Goal: Book appointment/travel/reservation

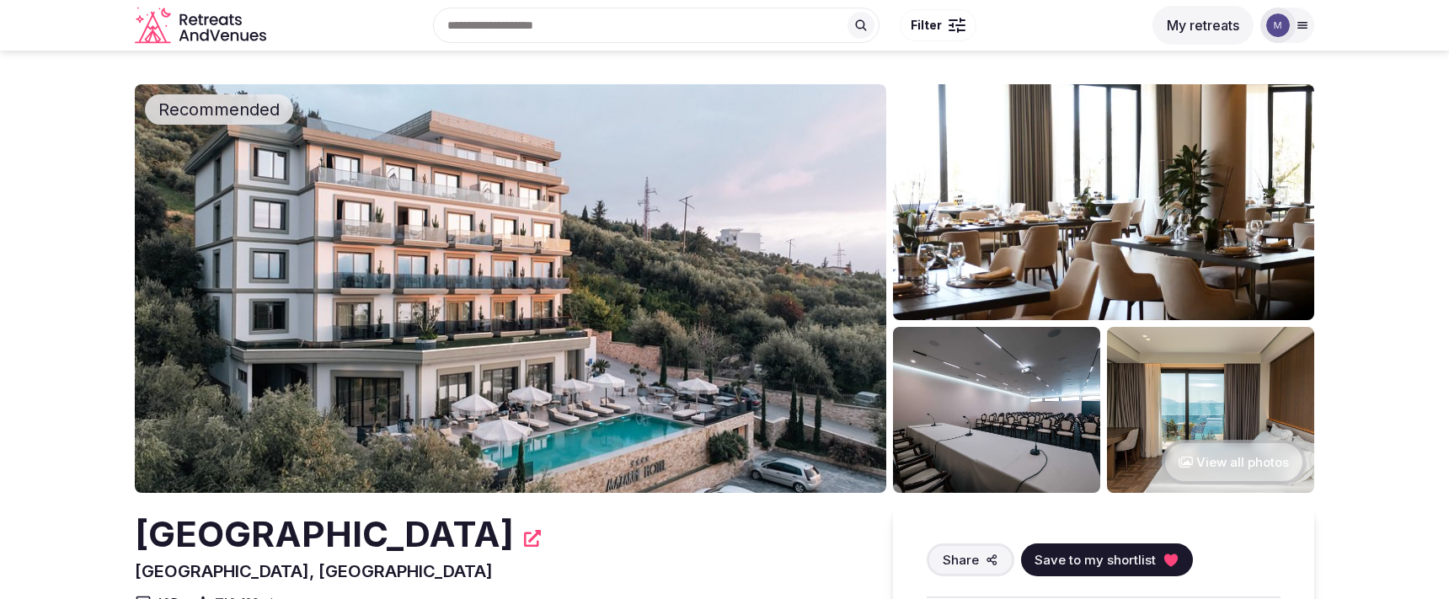
click at [1245, 464] on button "View all photos" at bounding box center [1234, 462] width 144 height 45
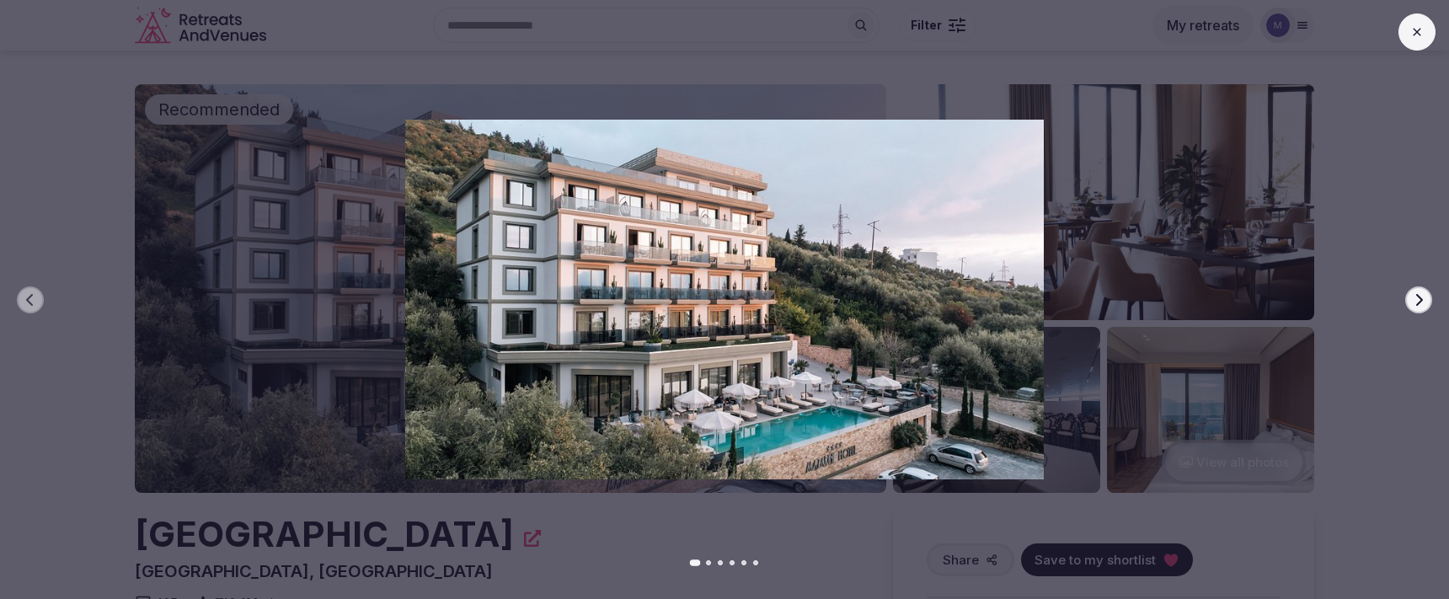
click at [1410, 302] on button "Next slide" at bounding box center [1418, 299] width 27 height 27
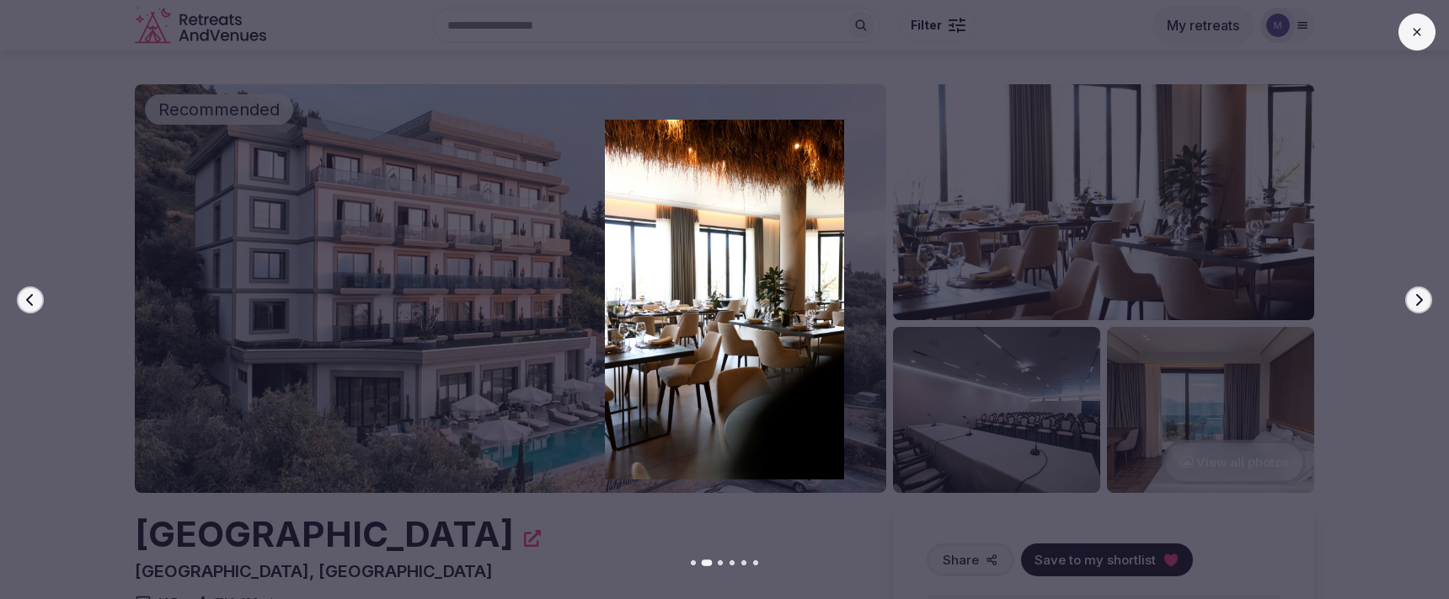
click at [1410, 302] on button "Next slide" at bounding box center [1418, 299] width 27 height 27
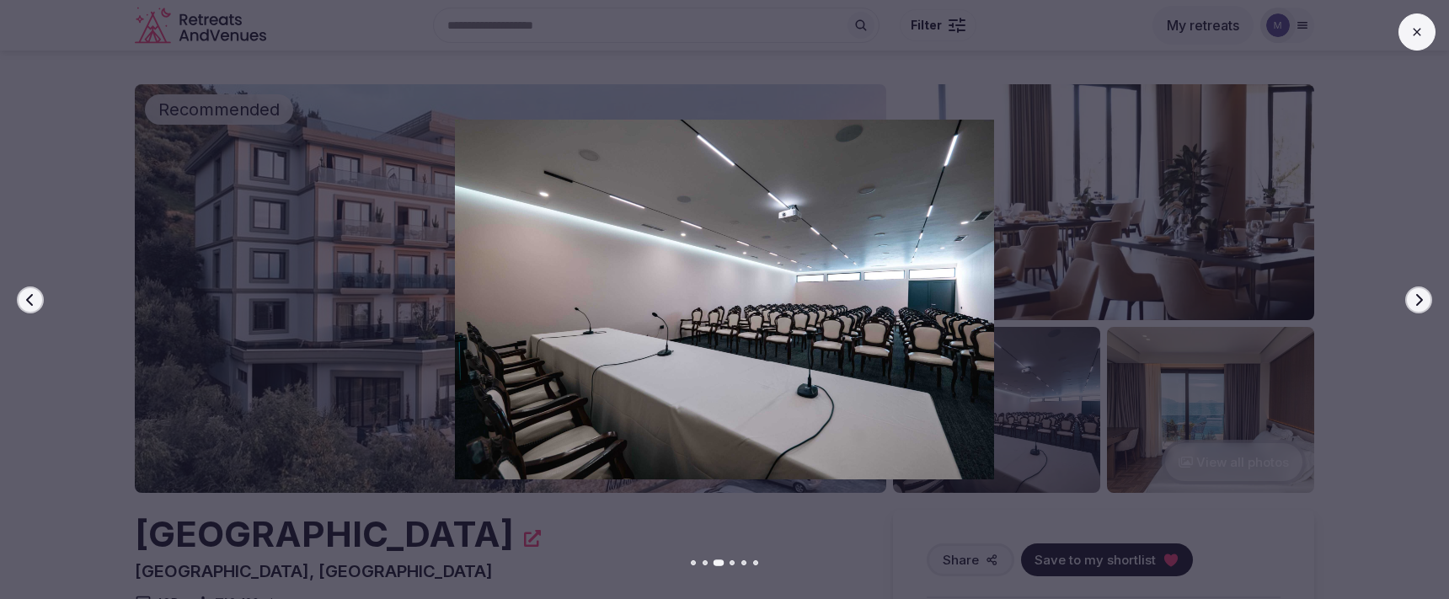
click at [1410, 302] on button "Next slide" at bounding box center [1418, 299] width 27 height 27
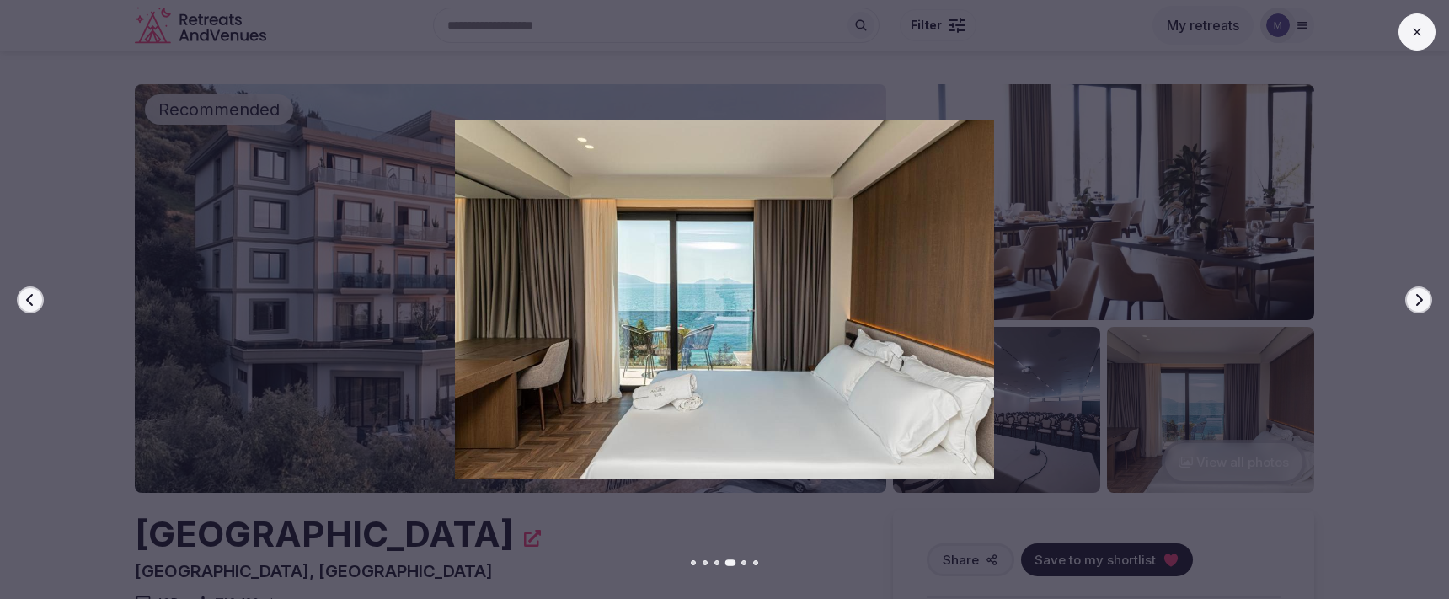
click at [1410, 302] on button "Next slide" at bounding box center [1418, 299] width 27 height 27
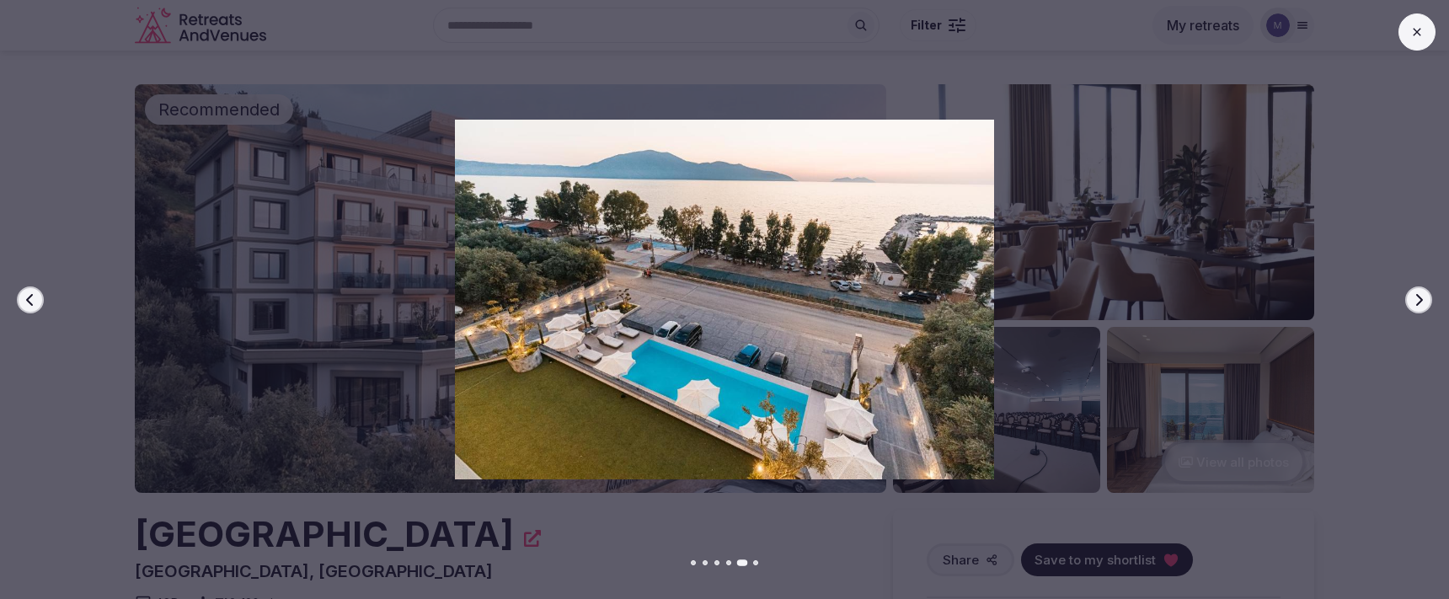
click at [1410, 302] on button "Next slide" at bounding box center [1418, 299] width 27 height 27
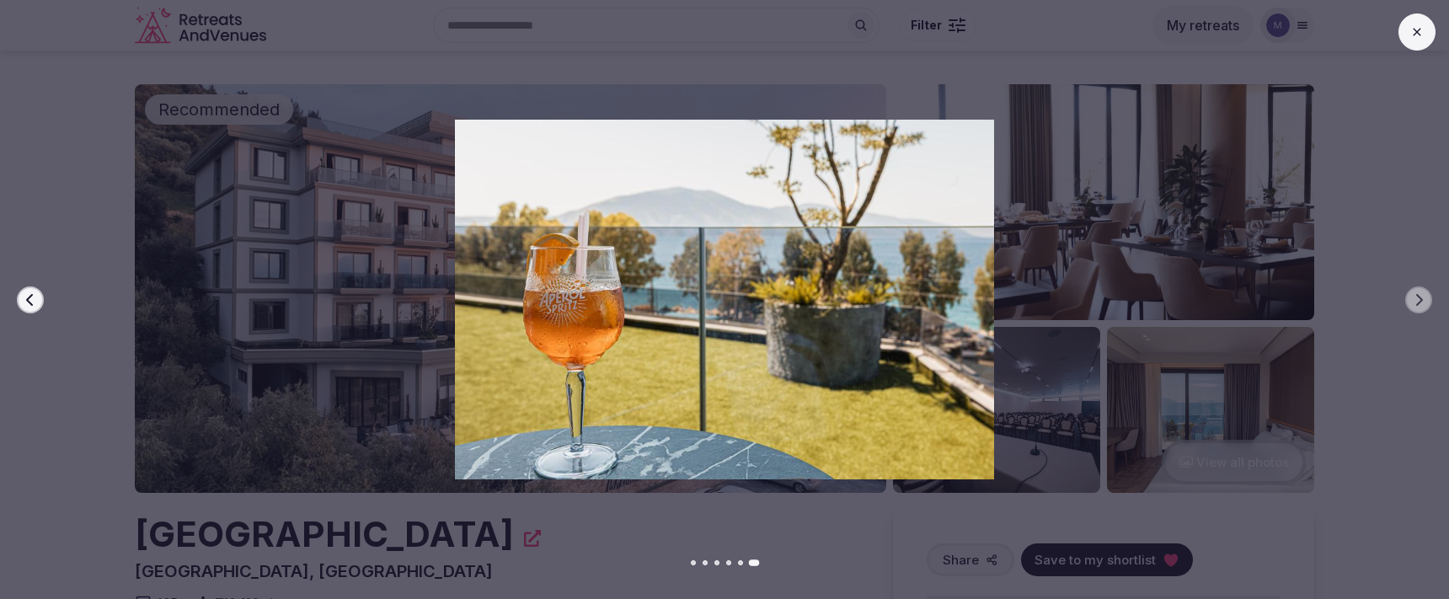
click at [1317, 324] on div at bounding box center [718, 300] width 1462 height 360
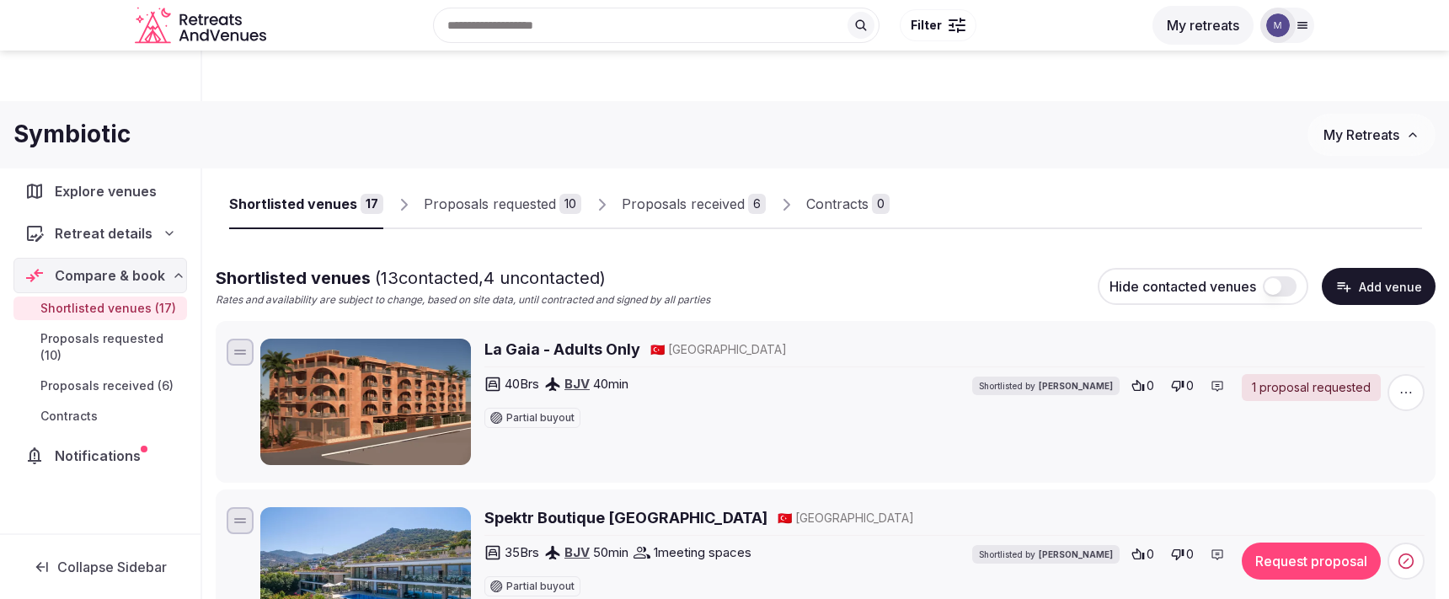
scroll to position [1345, 0]
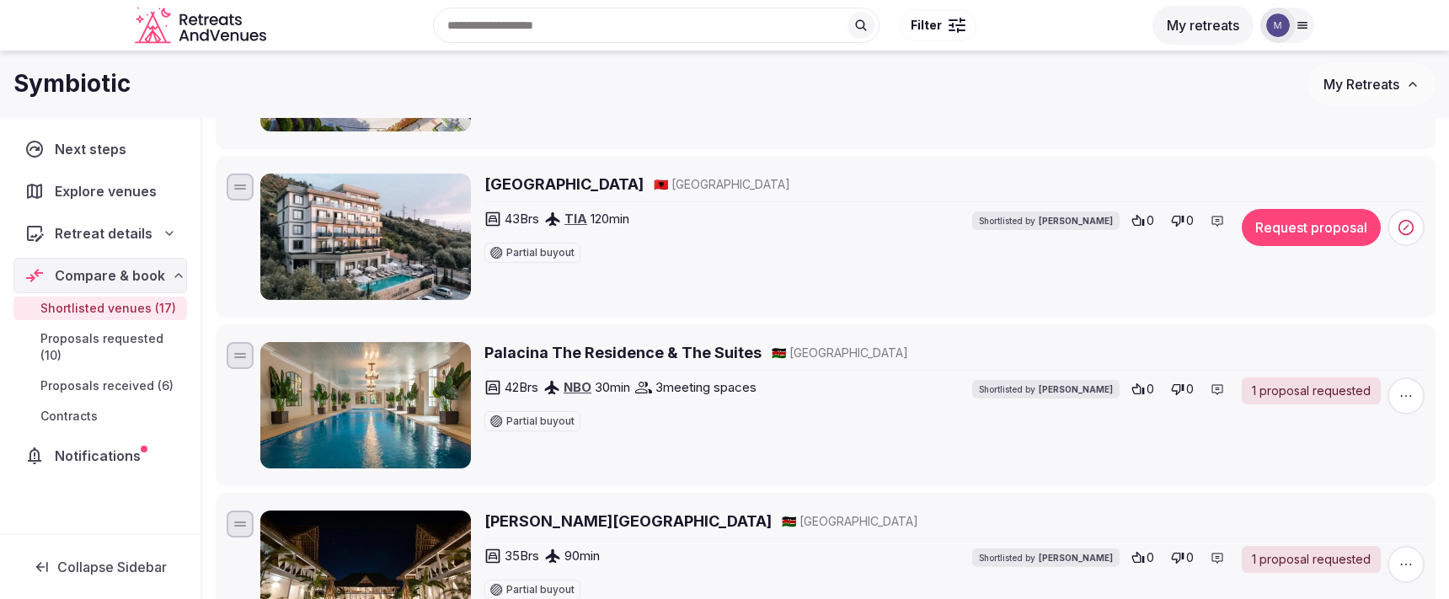
click at [1301, 227] on button "Request proposal" at bounding box center [1311, 227] width 139 height 37
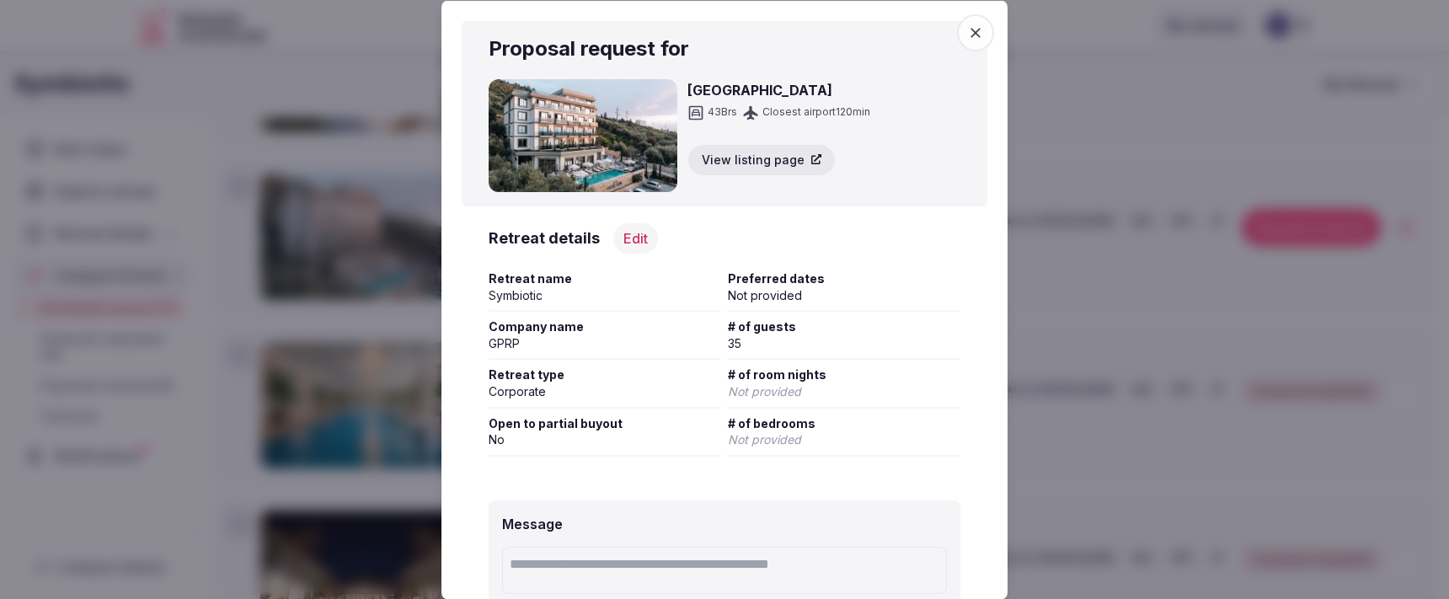
click at [641, 234] on button "Edit" at bounding box center [635, 237] width 45 height 30
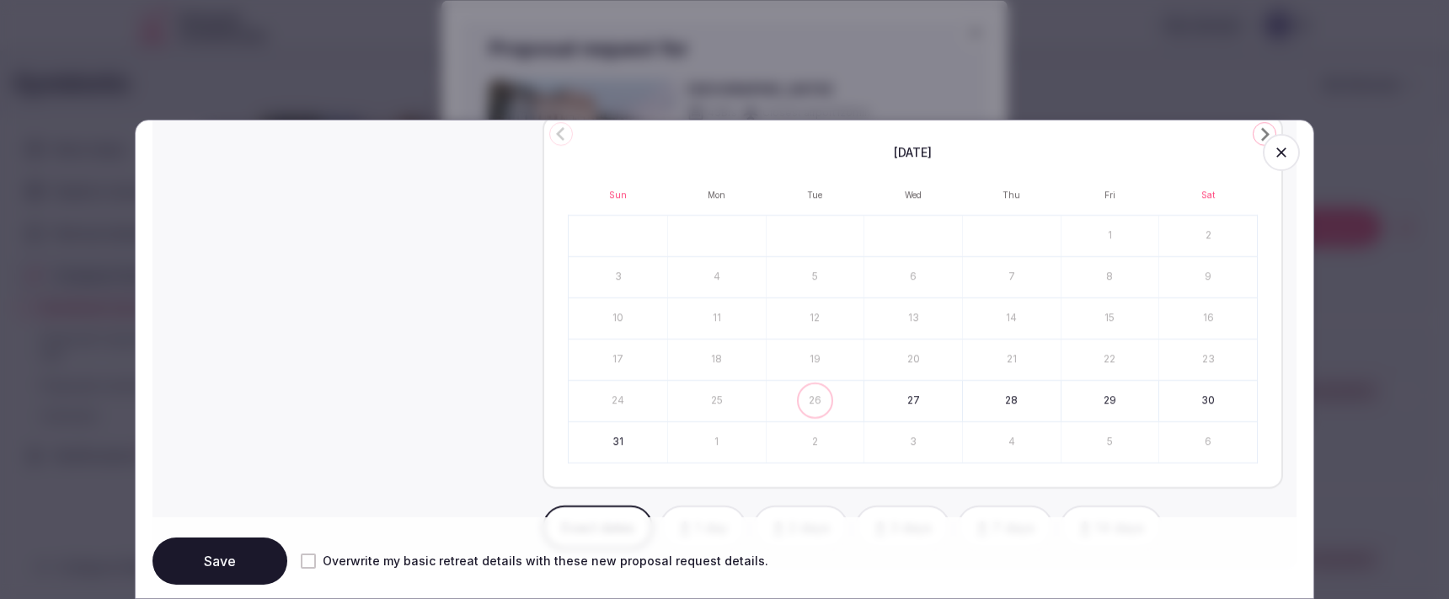
scroll to position [714, 0]
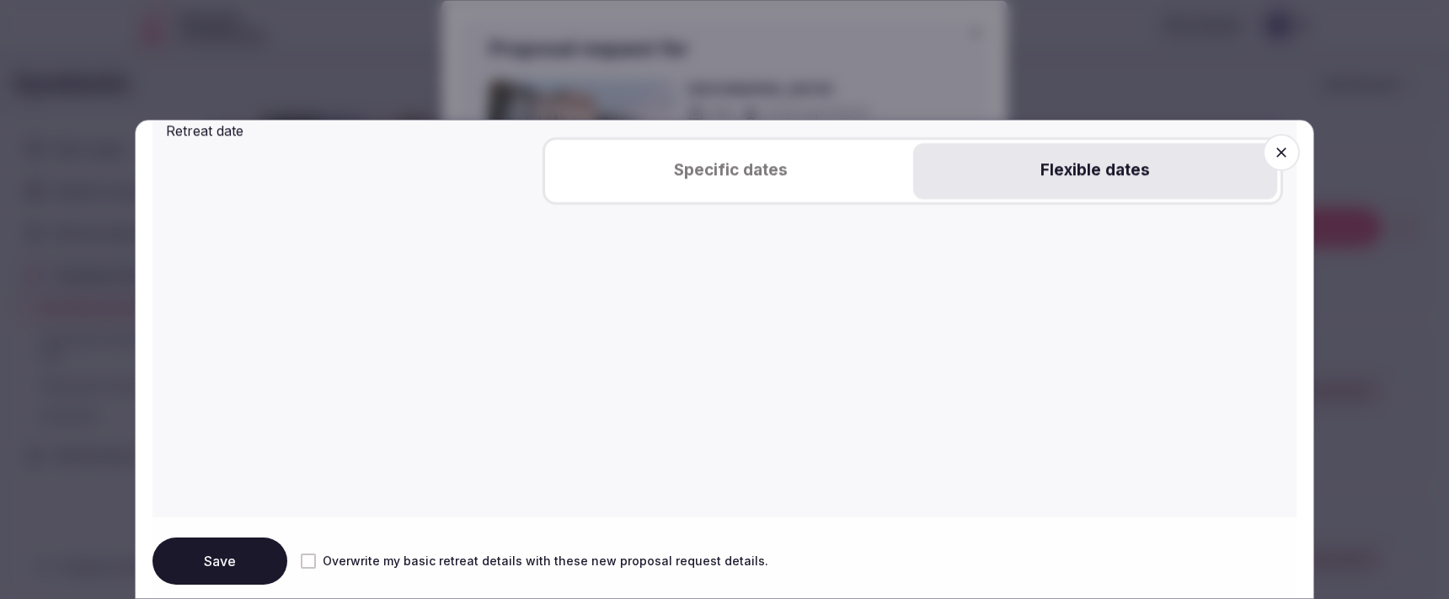
click at [1064, 162] on button "Flexible dates" at bounding box center [1095, 171] width 364 height 56
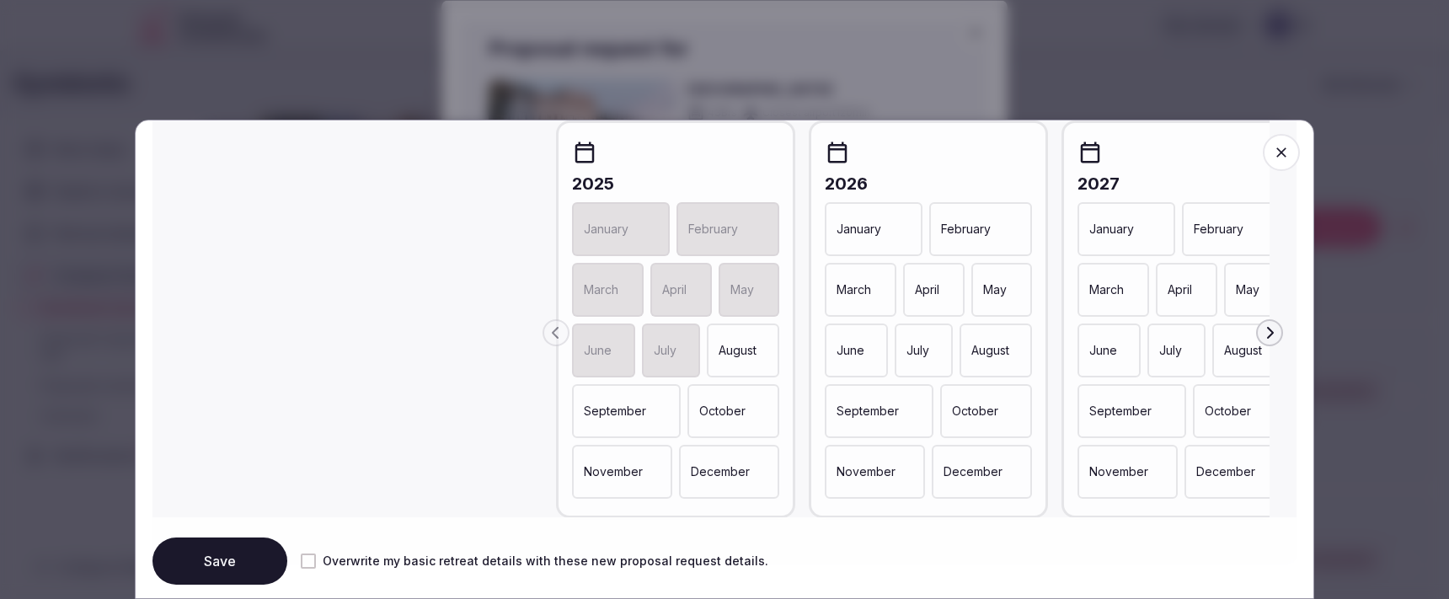
scroll to position [890, 0]
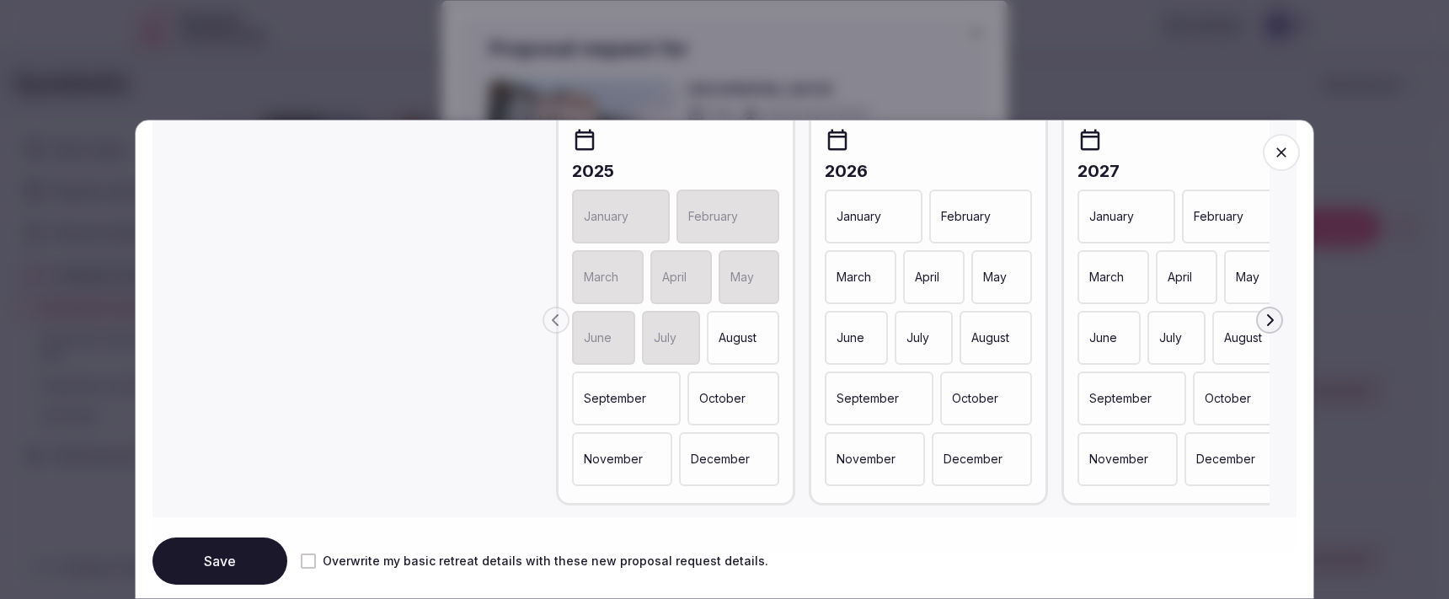
click at [996, 290] on div "May" at bounding box center [1001, 277] width 61 height 54
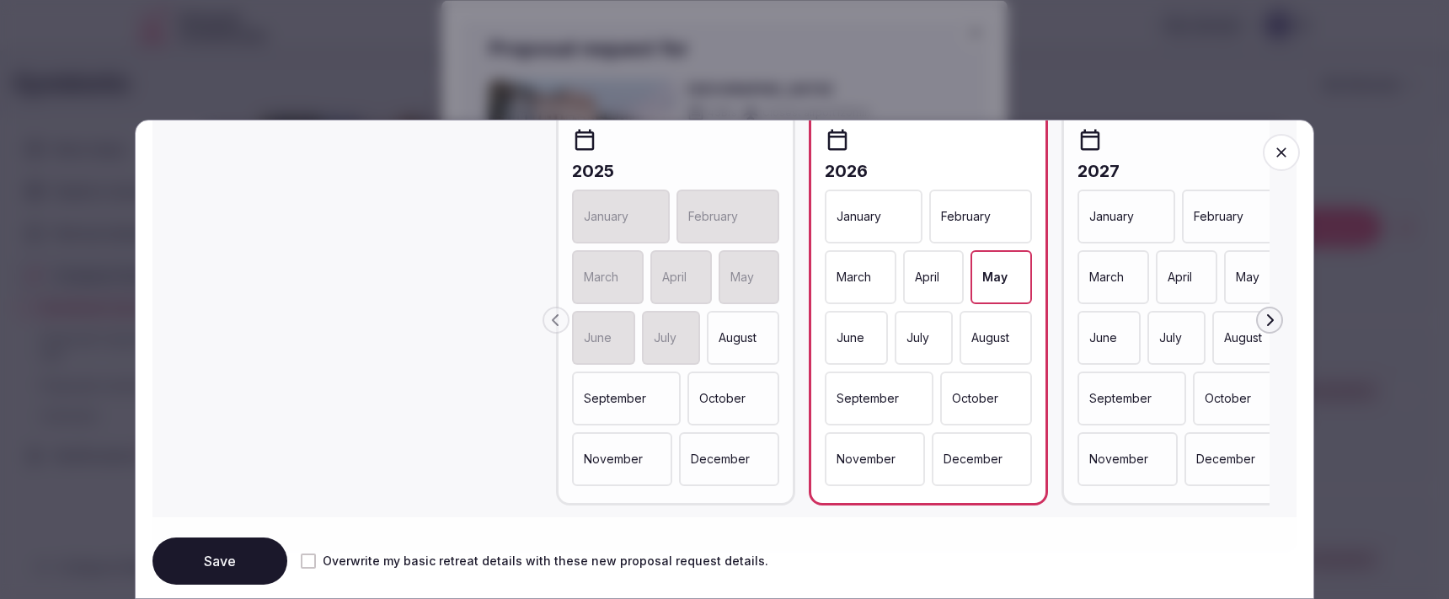
click at [849, 333] on p "June" at bounding box center [851, 337] width 28 height 17
click at [914, 350] on div "July" at bounding box center [924, 338] width 57 height 54
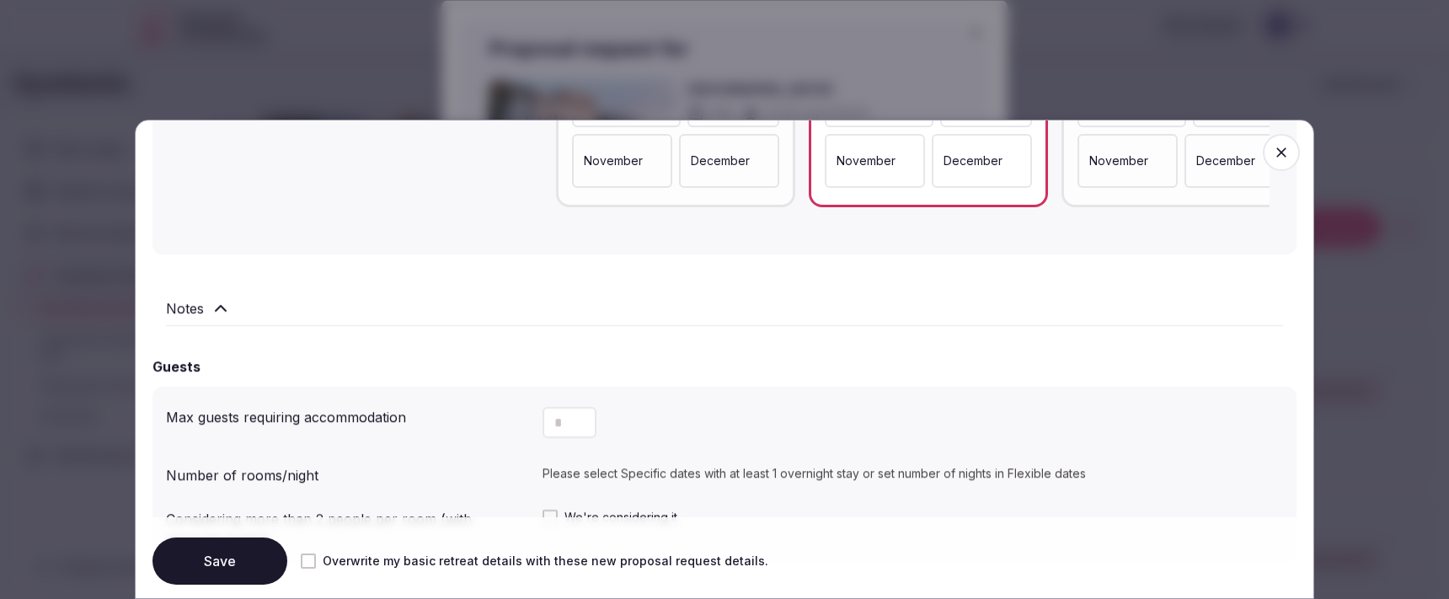
scroll to position [1327, 0]
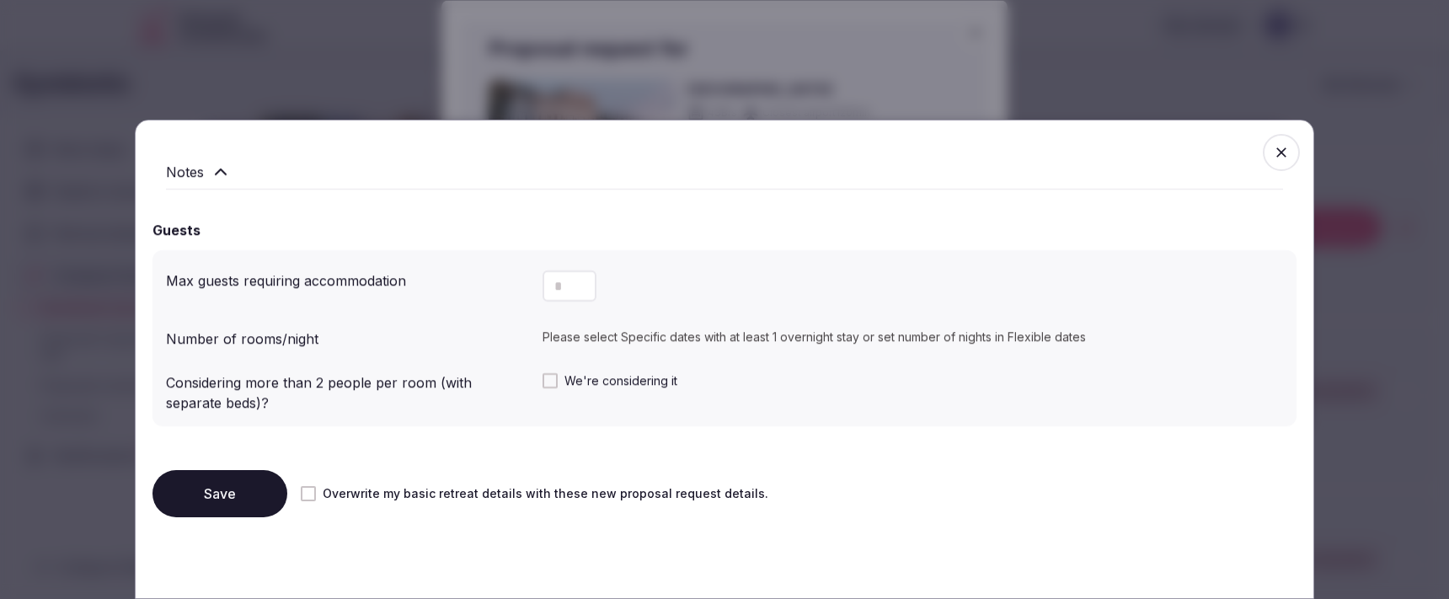
click at [229, 485] on button "Save" at bounding box center [219, 493] width 135 height 47
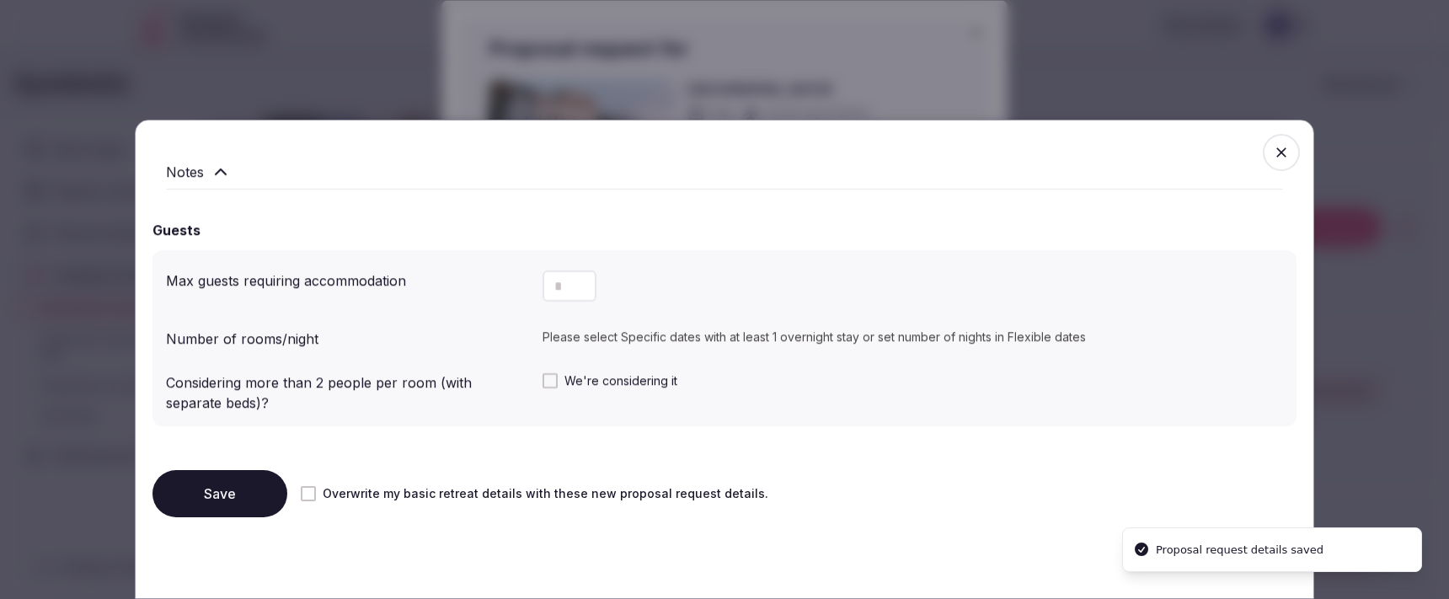
click at [1270, 158] on span "button" at bounding box center [1281, 152] width 37 height 37
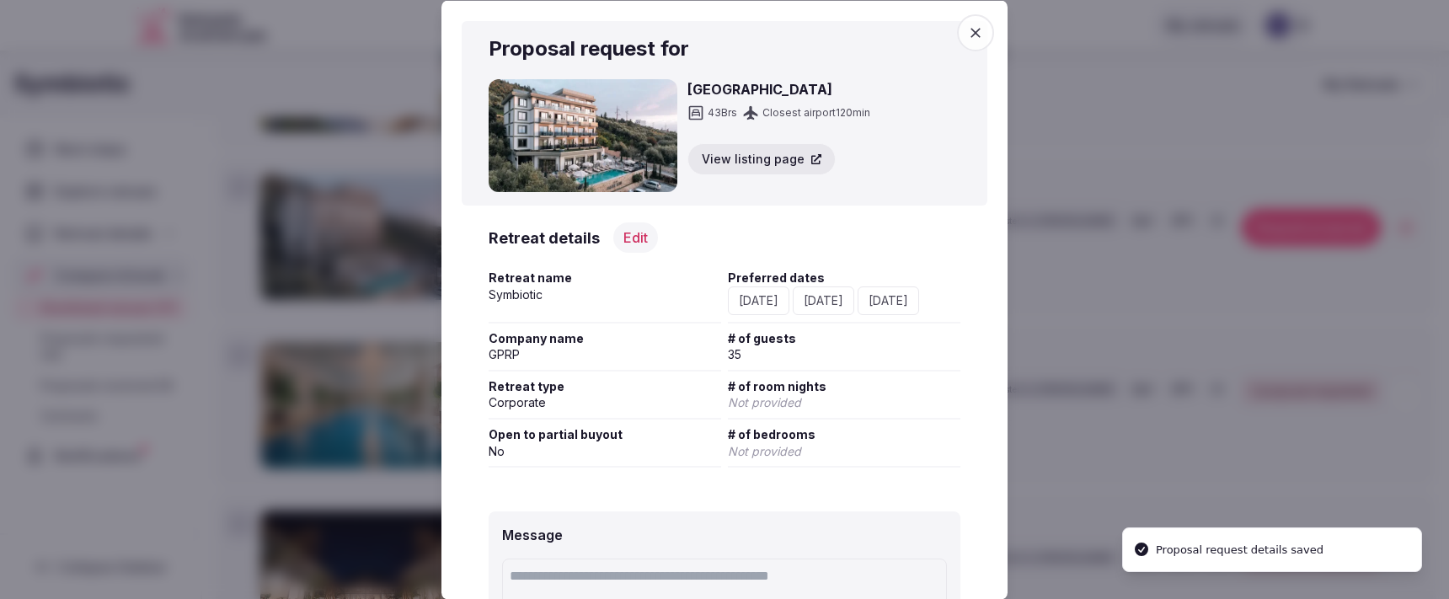
scroll to position [177, 0]
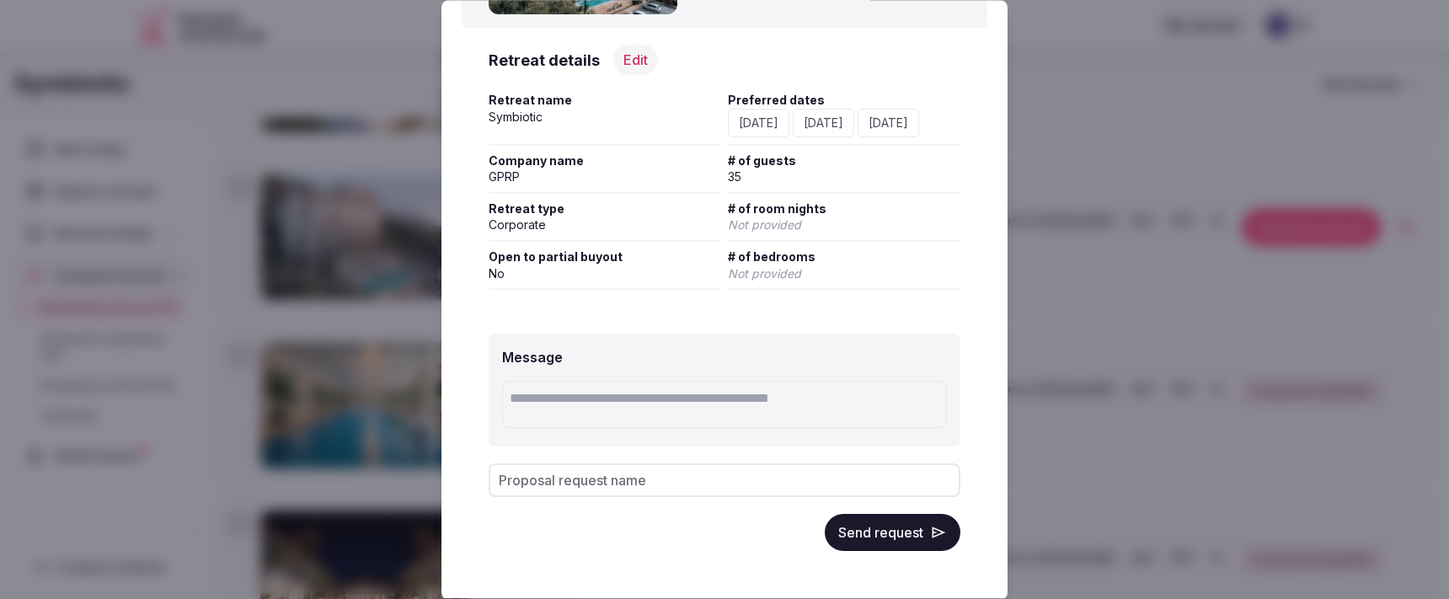
click at [893, 535] on button "Send request" at bounding box center [893, 533] width 136 height 37
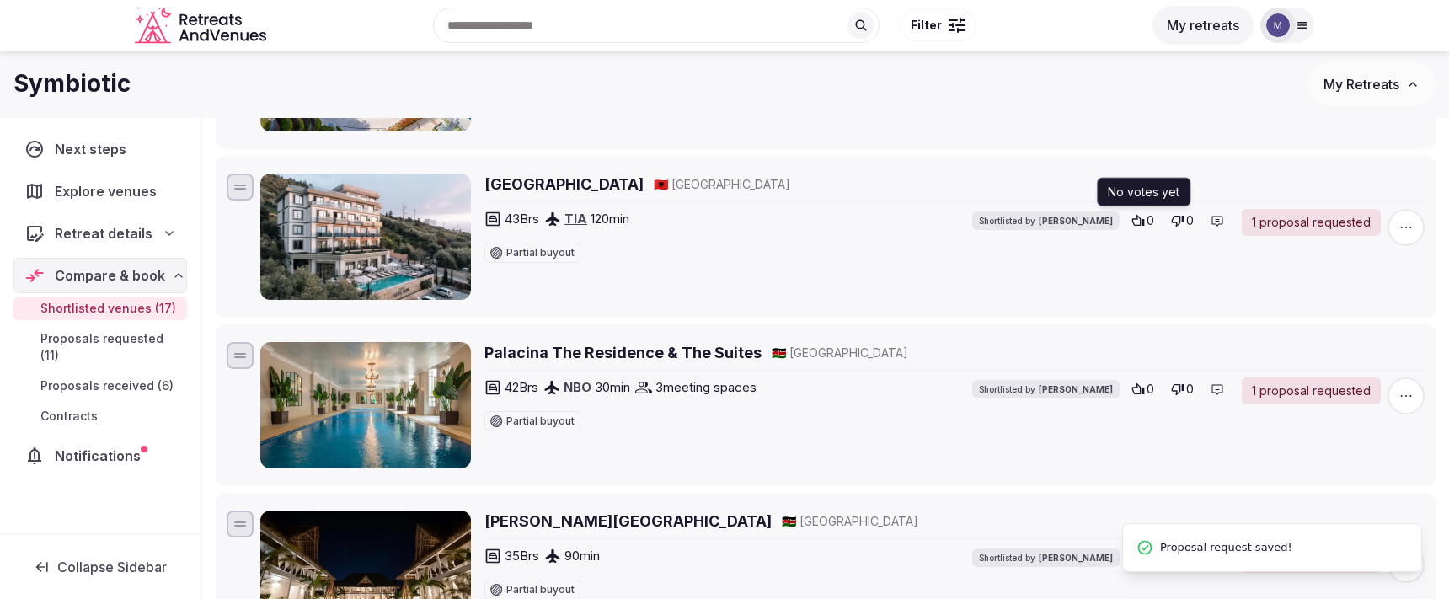
click at [1141, 218] on icon at bounding box center [1138, 220] width 13 height 11
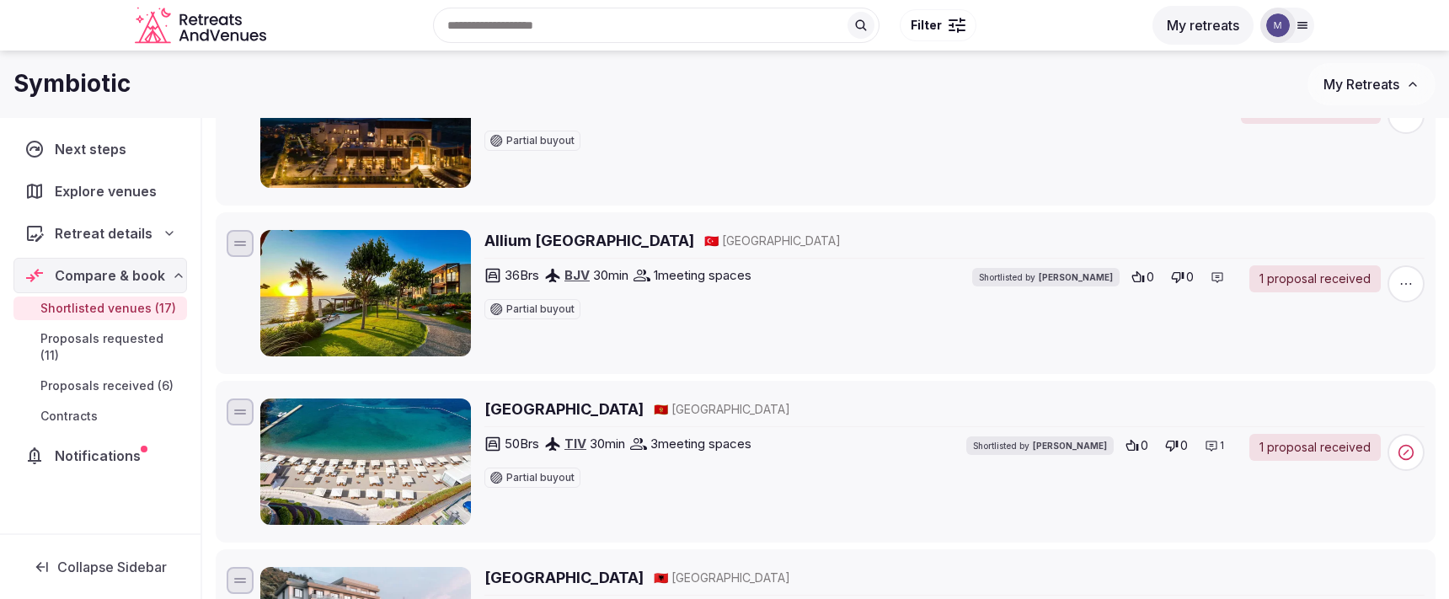
scroll to position [938, 0]
